Goal: Find specific page/section: Find specific page/section

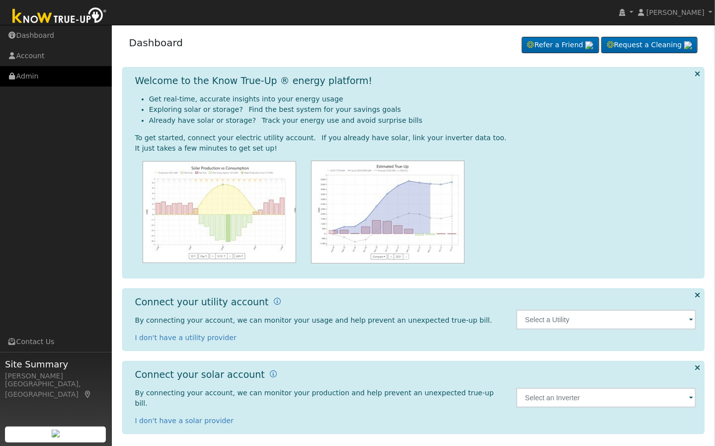
click at [53, 78] on link "Admin" at bounding box center [56, 76] width 112 height 20
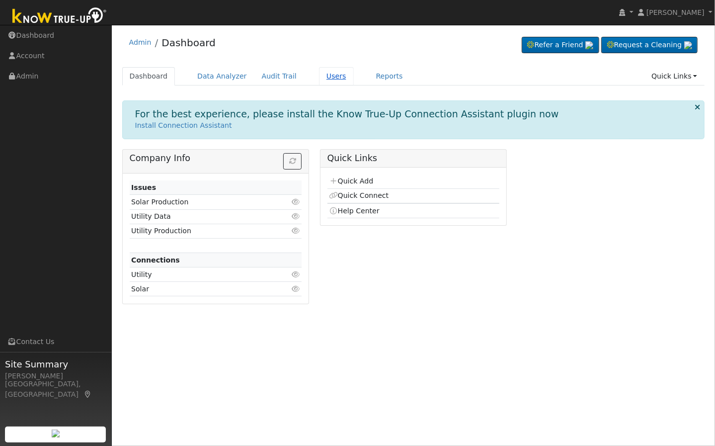
click at [325, 79] on link "Users" at bounding box center [336, 76] width 35 height 18
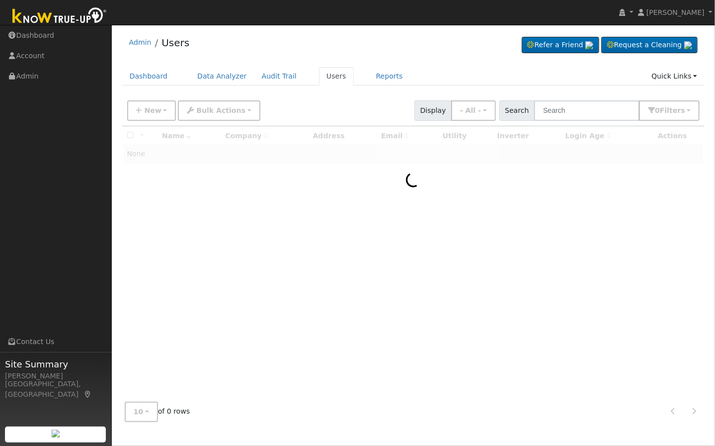
click at [534, 103] on span "Search" at bounding box center [516, 110] width 35 height 20
click at [586, 110] on input "text" at bounding box center [586, 110] width 105 height 20
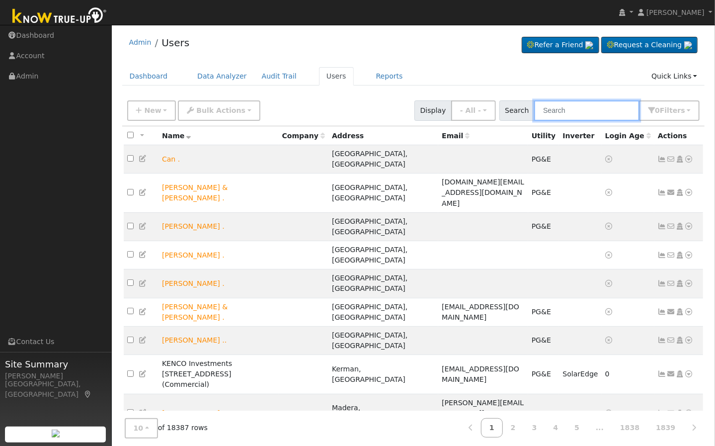
click at [586, 110] on input "text" at bounding box center [586, 110] width 105 height 20
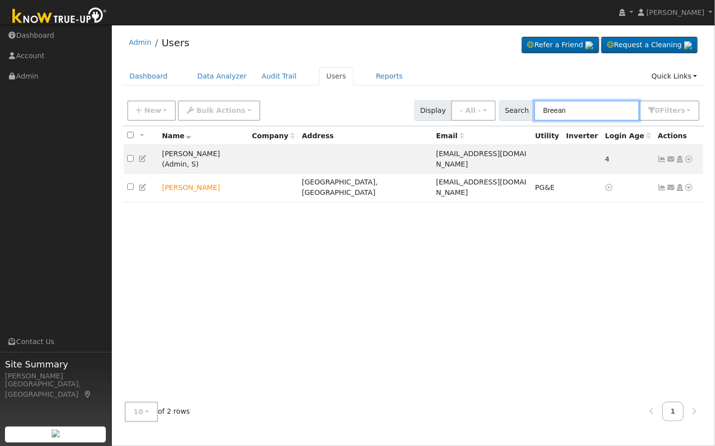
type input "Breean"
click at [443, 55] on div "Admin Users Refer a Friend Request a Cleaning" at bounding box center [413, 45] width 583 height 30
